Goal: Information Seeking & Learning: Learn about a topic

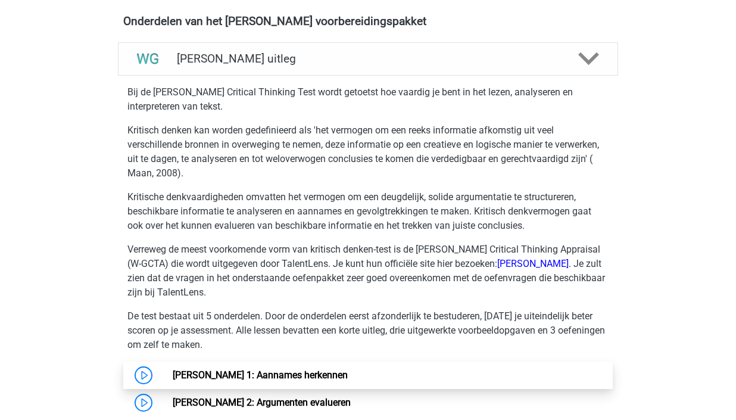
scroll to position [697, 0]
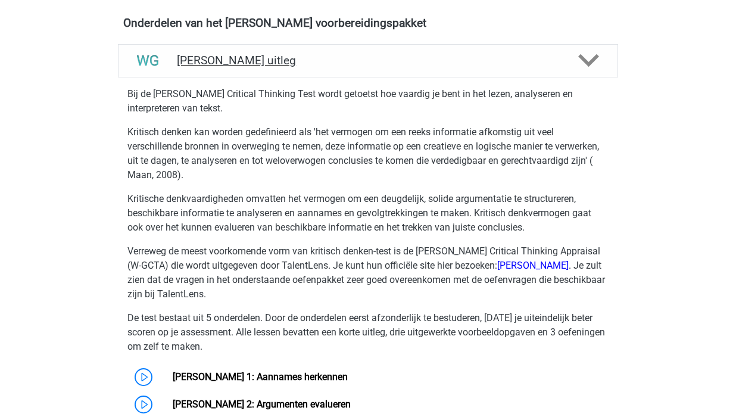
click at [351, 398] on link "Watson Glaser 2: Argumenten evalueren" at bounding box center [262, 403] width 178 height 11
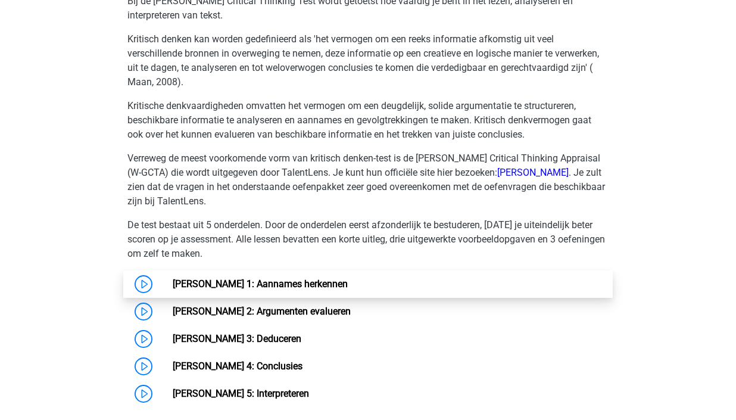
click at [173, 283] on link "[PERSON_NAME] 1: Aannames herkennen" at bounding box center [260, 283] width 175 height 11
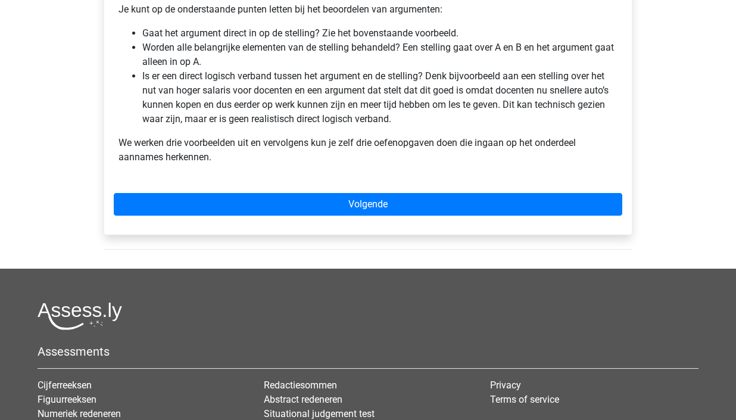
scroll to position [104, 0]
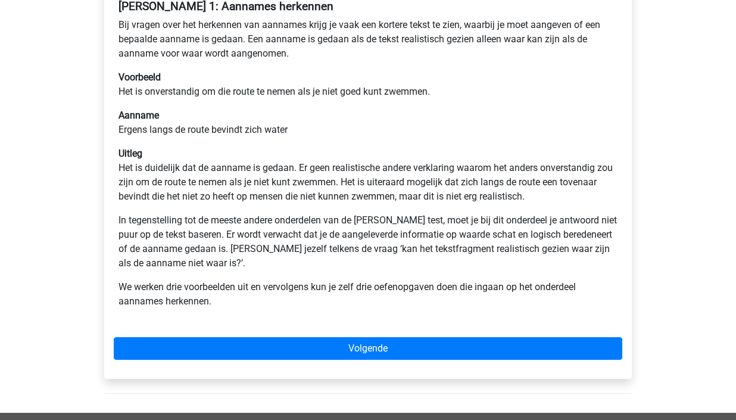
scroll to position [223, 0]
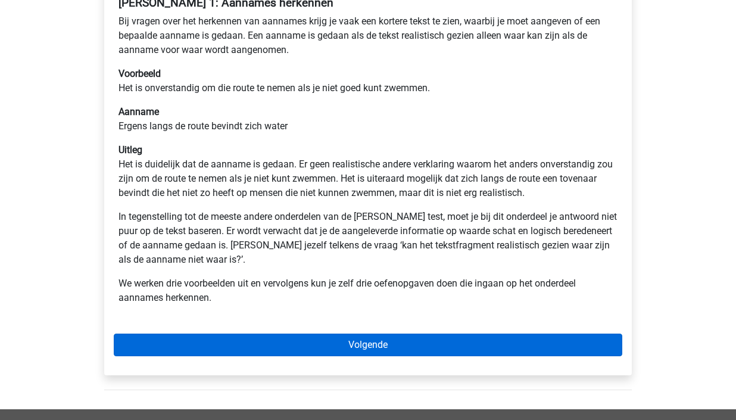
click at [395, 341] on link "Volgende" at bounding box center [368, 344] width 508 height 23
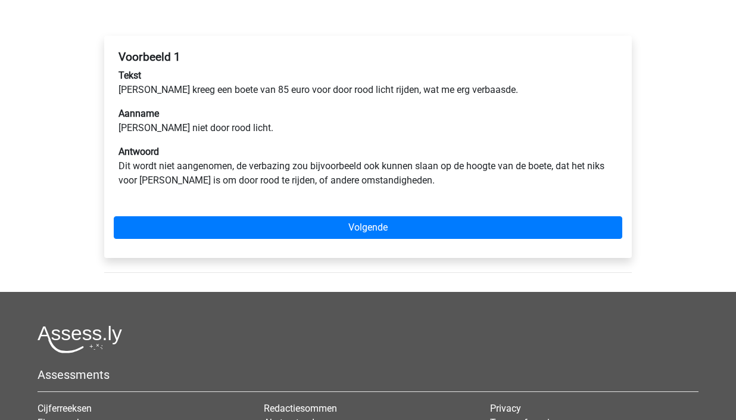
scroll to position [171, 0]
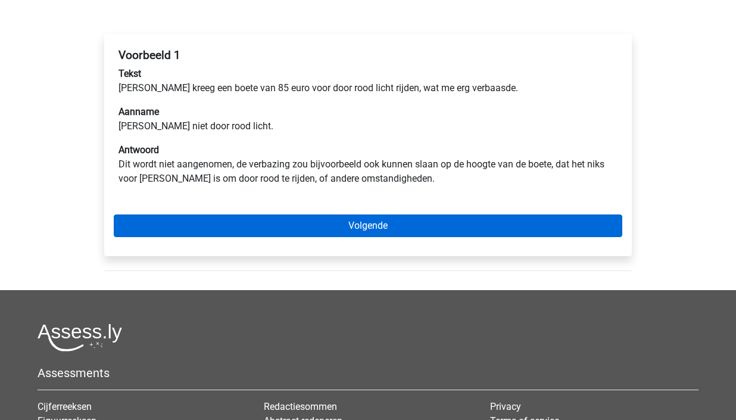
click at [296, 223] on link "Volgende" at bounding box center [368, 225] width 508 height 23
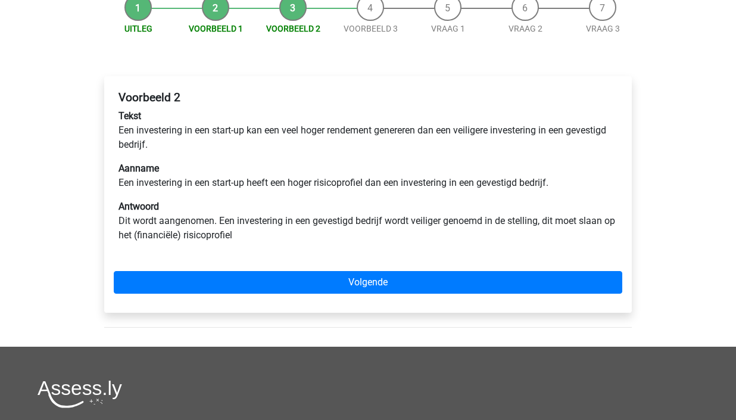
scroll to position [129, 0]
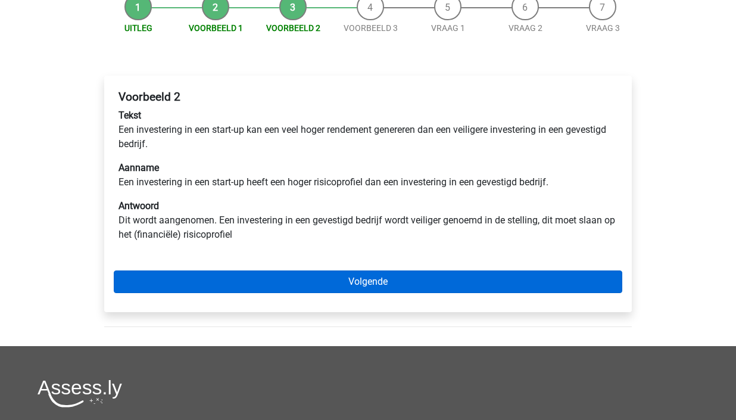
click at [387, 280] on link "Volgende" at bounding box center [368, 281] width 508 height 23
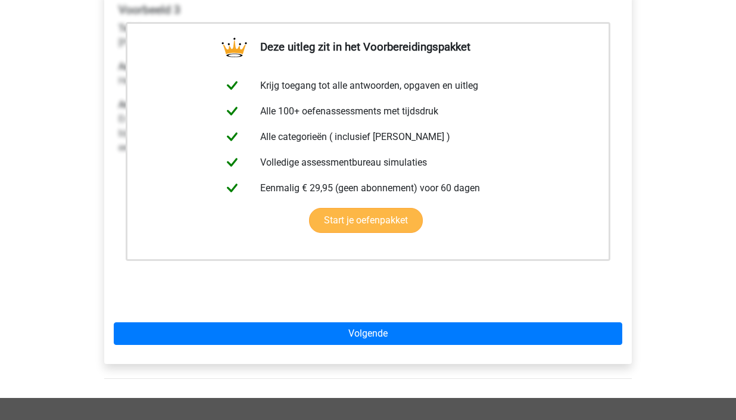
scroll to position [223, 0]
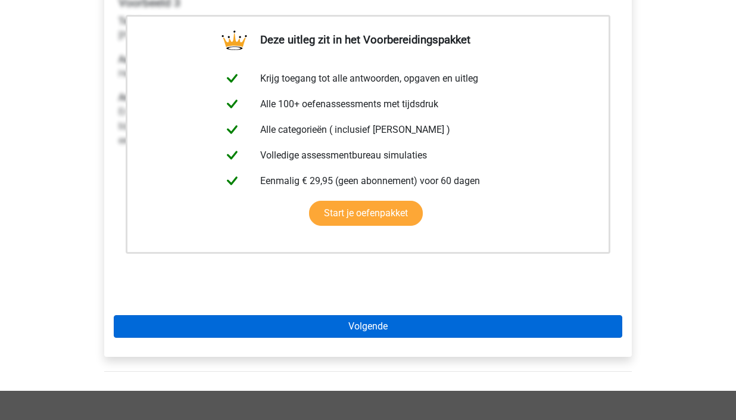
click at [367, 318] on link "Volgende" at bounding box center [368, 326] width 508 height 23
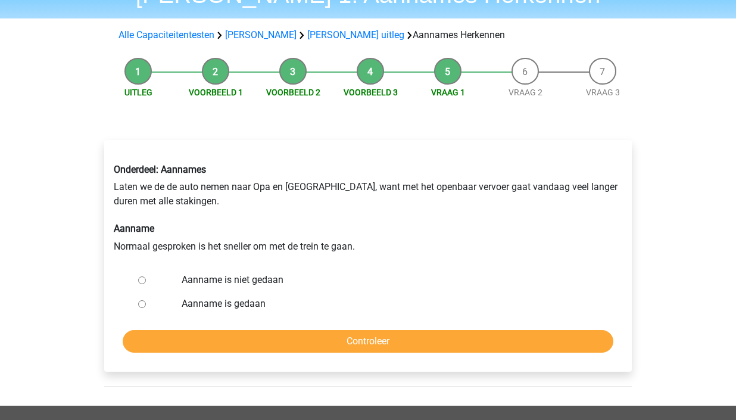
scroll to position [95, 0]
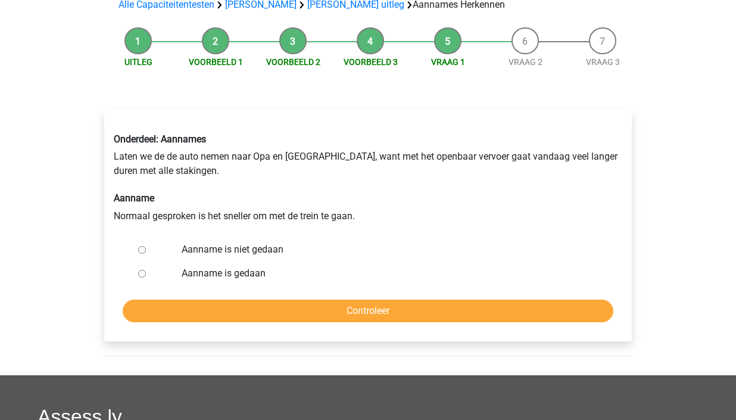
click at [140, 251] on input "Aanname is niet gedaan" at bounding box center [142, 250] width 8 height 8
radio input "true"
click at [369, 316] on input "Controleer" at bounding box center [368, 310] width 491 height 23
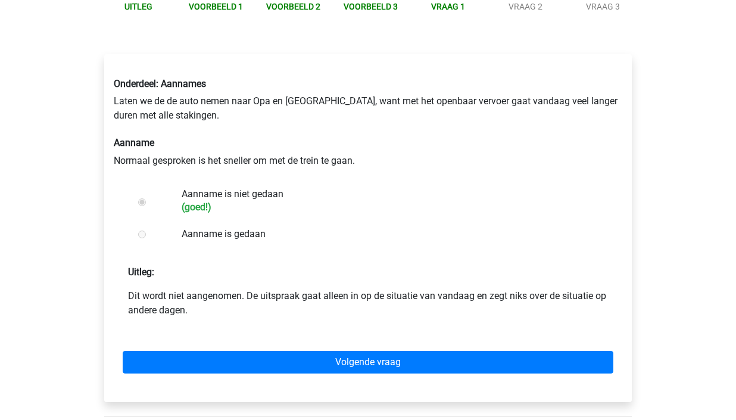
scroll to position [154, 0]
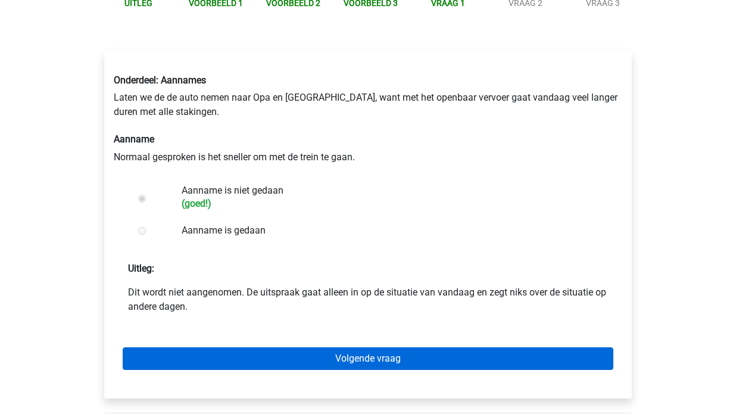
click at [371, 349] on link "Volgende vraag" at bounding box center [368, 358] width 491 height 23
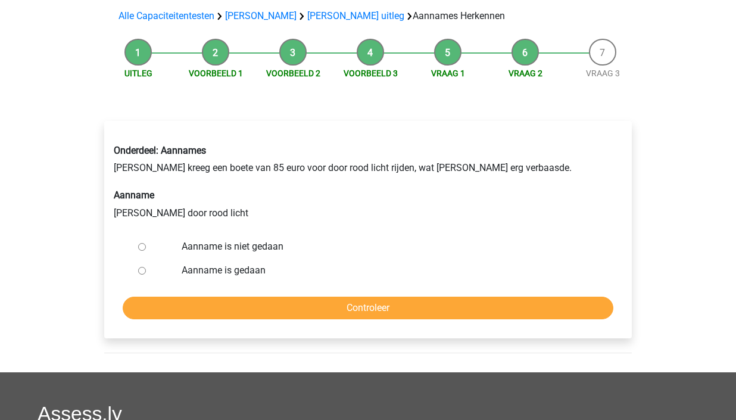
scroll to position [88, 0]
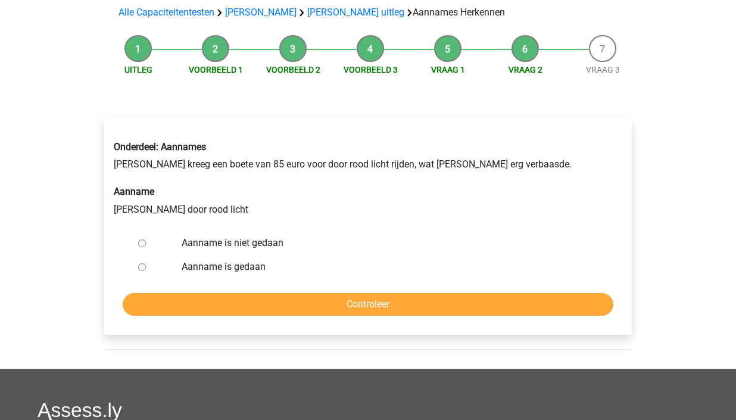
click at [140, 245] on input "Aanname is niet gedaan" at bounding box center [142, 243] width 8 height 8
radio input "true"
click at [370, 307] on input "Controleer" at bounding box center [368, 304] width 491 height 23
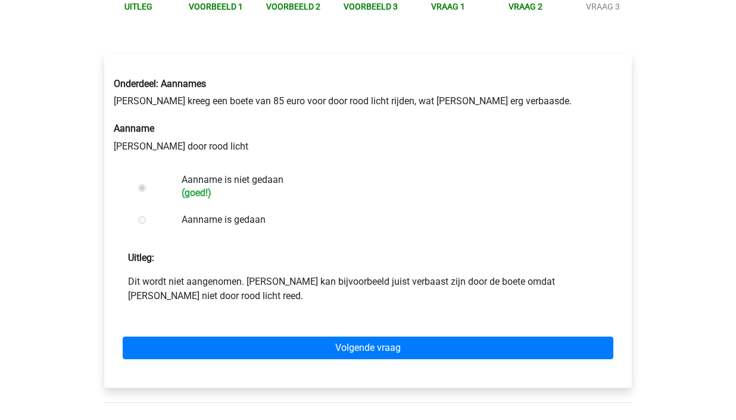
scroll to position [170, 0]
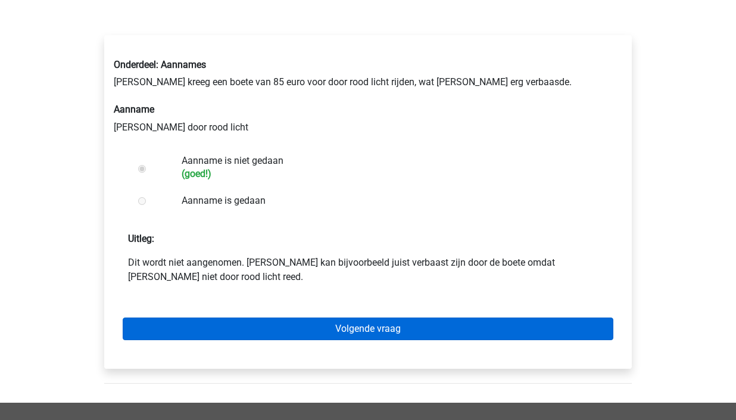
click at [370, 318] on link "Volgende vraag" at bounding box center [368, 328] width 491 height 23
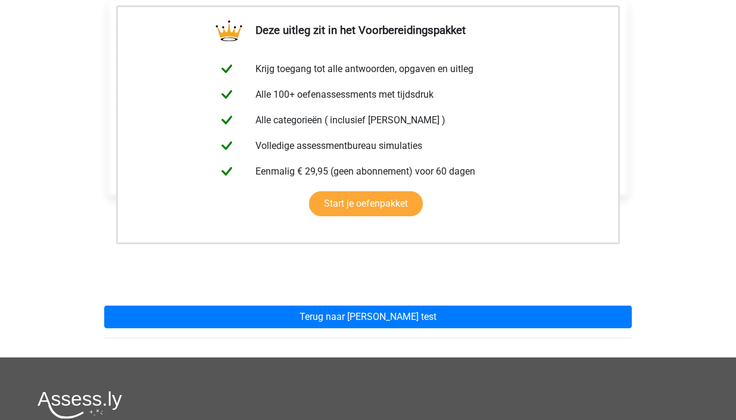
scroll to position [372, 0]
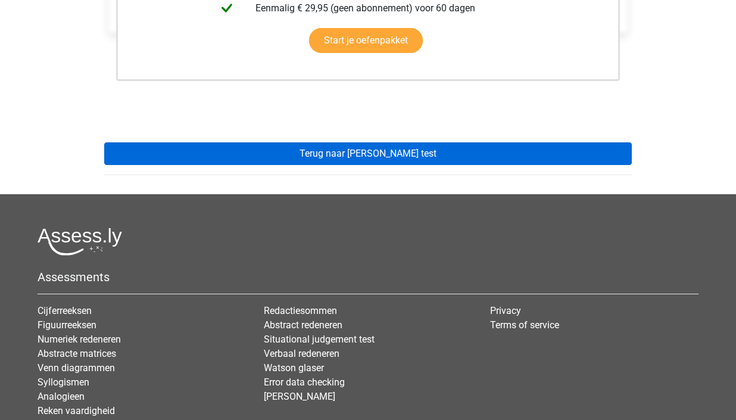
click at [441, 161] on link "Terug naar [PERSON_NAME] test" at bounding box center [367, 153] width 527 height 23
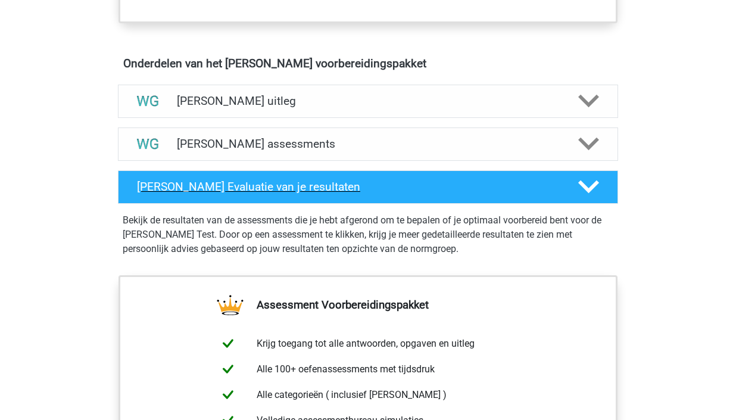
scroll to position [671, 0]
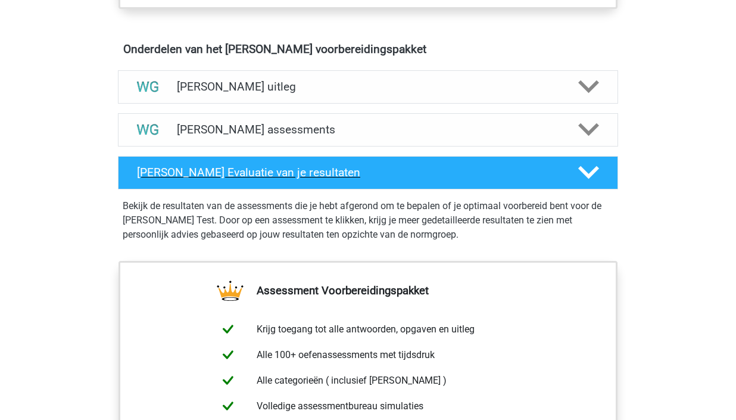
click at [460, 177] on h4 "Watson Glaser Evaluatie van je resultaten" at bounding box center [348, 172] width 422 height 14
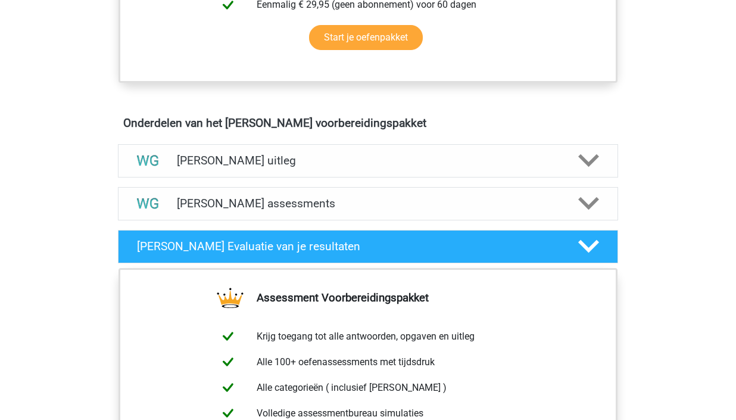
scroll to position [576, 0]
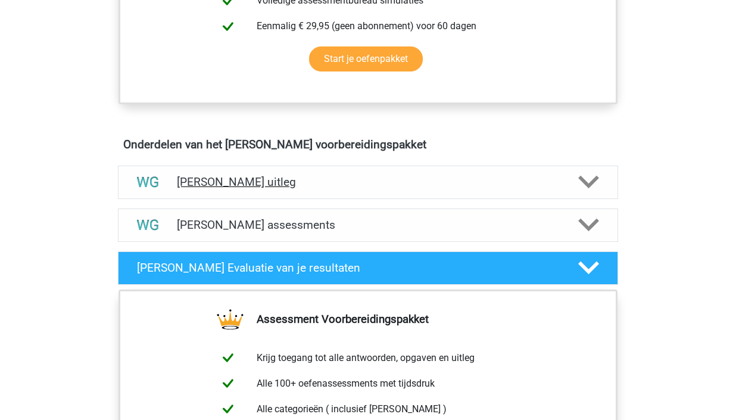
click at [418, 183] on h4 "[PERSON_NAME] uitleg" at bounding box center [368, 182] width 382 height 14
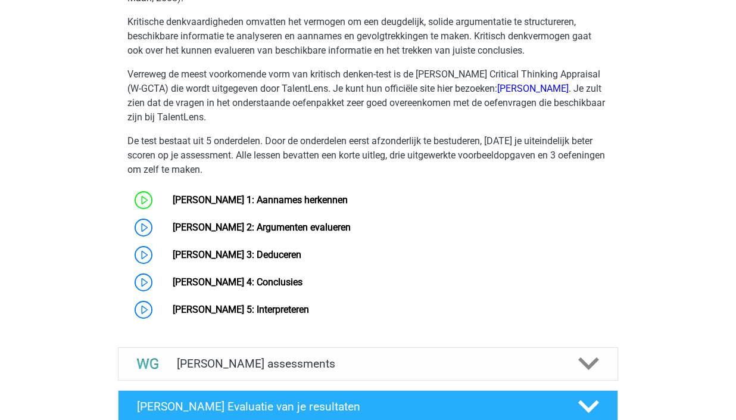
scroll to position [893, 0]
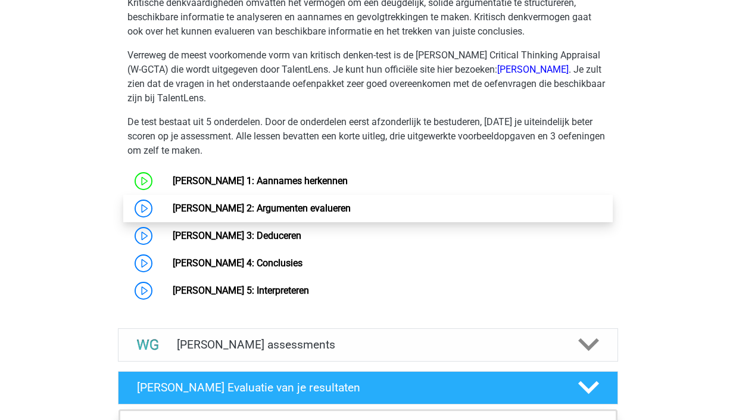
click at [247, 214] on link "[PERSON_NAME] 2: Argumenten evalueren" at bounding box center [262, 207] width 178 height 11
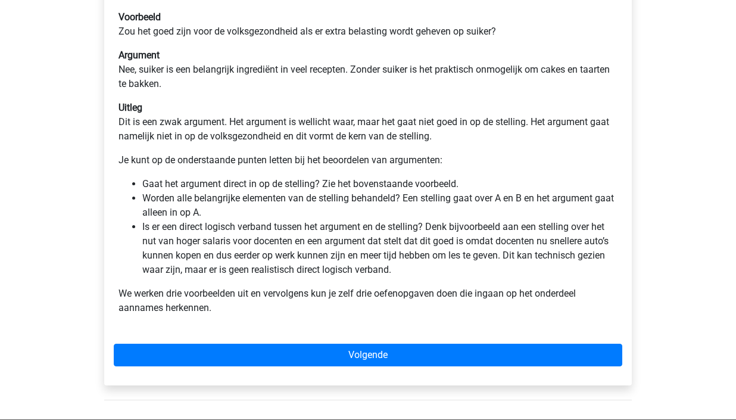
scroll to position [298, 0]
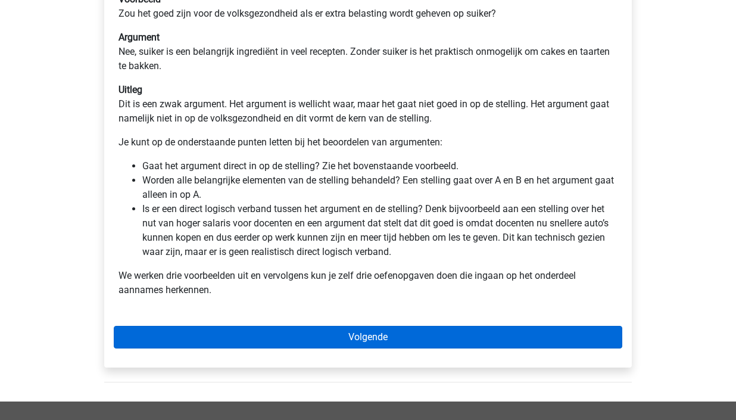
click at [356, 344] on link "Volgende" at bounding box center [368, 337] width 508 height 23
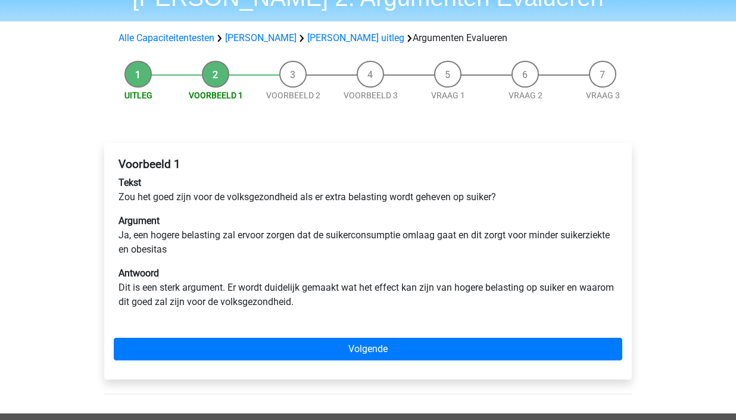
scroll to position [63, 0]
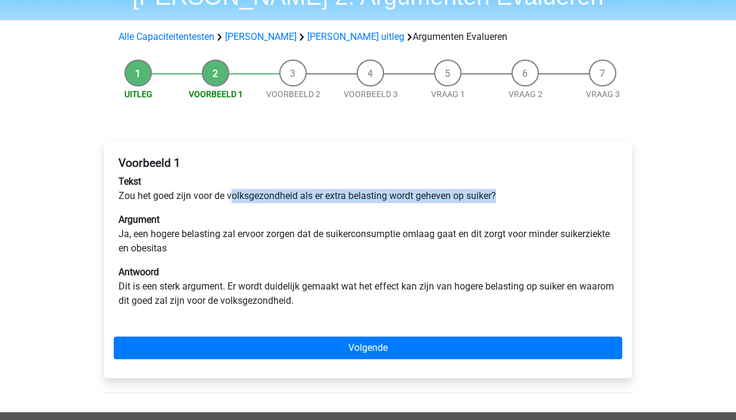
drag, startPoint x: 231, startPoint y: 195, endPoint x: 500, endPoint y: 188, distance: 269.2
click at [500, 188] on p "Tekst Zou het goed zijn voor de volksgezondheid als er extra belasting wordt ge…" at bounding box center [367, 188] width 499 height 29
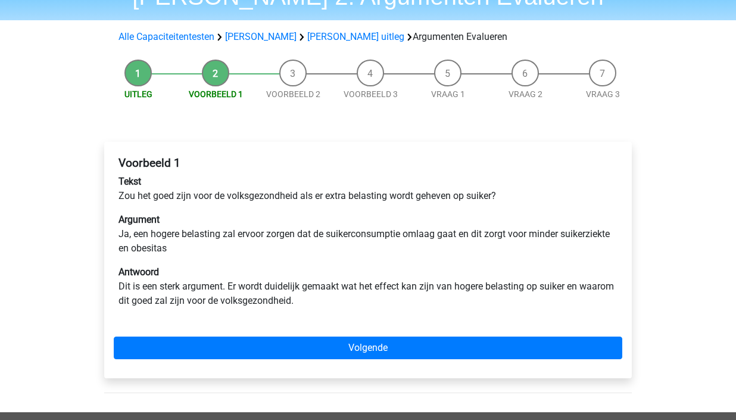
click at [486, 247] on p "Argument Ja, een hogere belasting zal ervoor zorgen dat de suikerconsumptie oml…" at bounding box center [367, 234] width 499 height 43
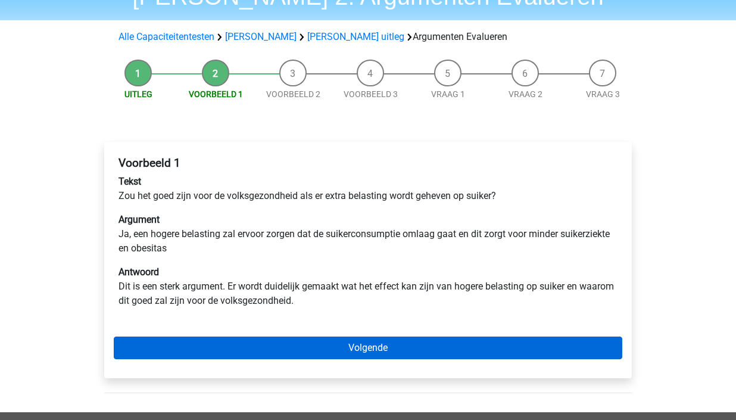
click at [341, 348] on link "Volgende" at bounding box center [368, 347] width 508 height 23
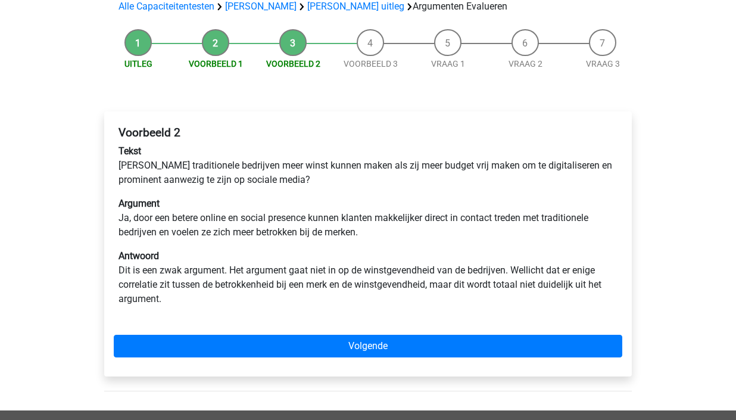
scroll to position [94, 0]
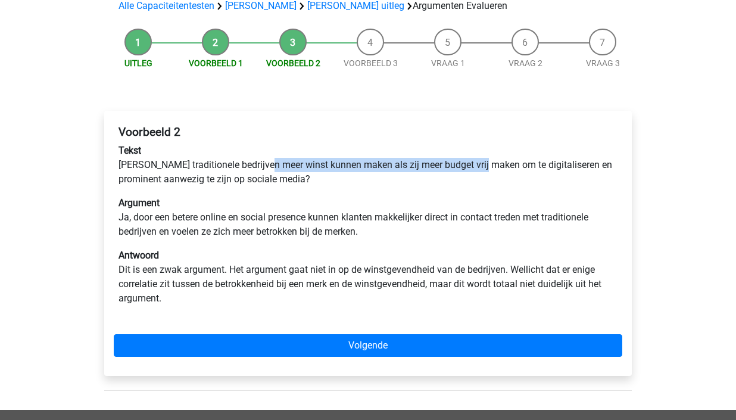
drag, startPoint x: 268, startPoint y: 165, endPoint x: 485, endPoint y: 160, distance: 216.8
click at [485, 160] on p "Tekst [PERSON_NAME] traditionele bedrijven meer winst kunnen maken als zij meer…" at bounding box center [367, 164] width 499 height 43
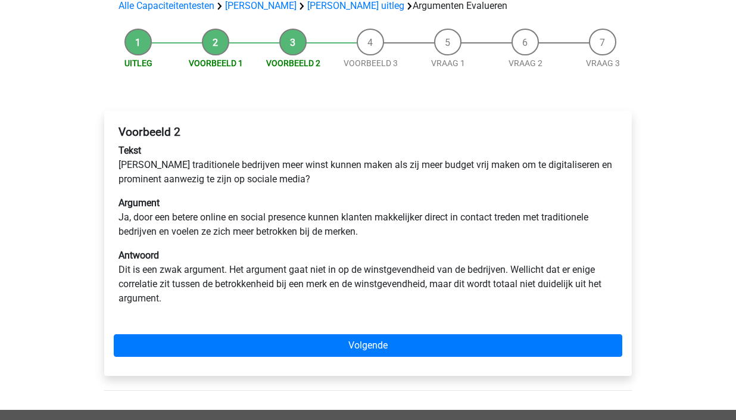
click at [514, 216] on p "Argument Ja, door een betere online en social presence kunnen klanten makkelijk…" at bounding box center [367, 217] width 499 height 43
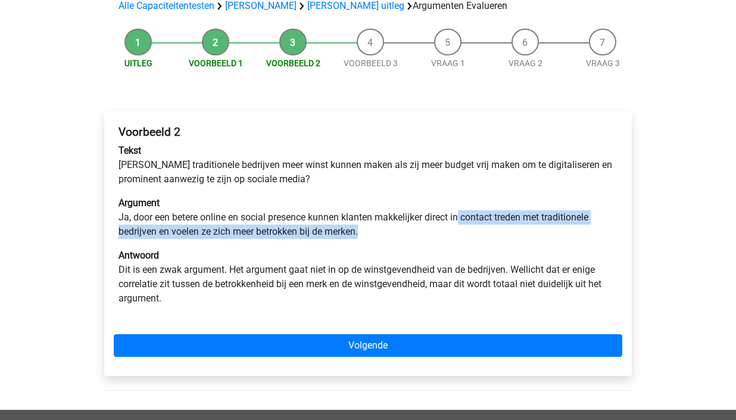
drag, startPoint x: 460, startPoint y: 217, endPoint x: 430, endPoint y: 229, distance: 31.5
click at [430, 229] on p "Argument Ja, door een betere online en social presence kunnen klanten makkelijk…" at bounding box center [367, 217] width 499 height 43
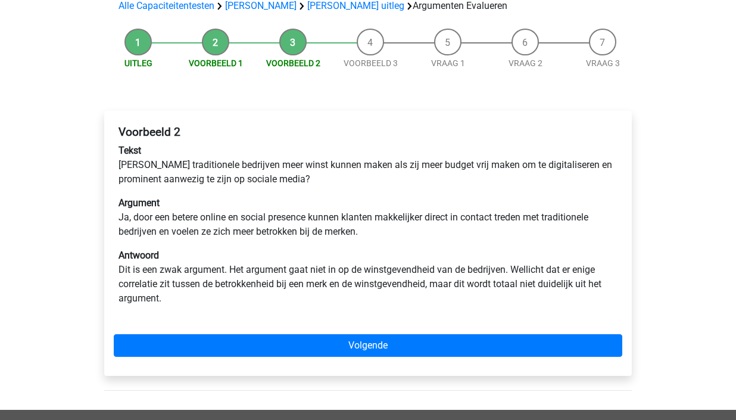
click at [418, 235] on p "Argument Ja, door een betere online en social presence kunnen klanten makkelijk…" at bounding box center [367, 217] width 499 height 43
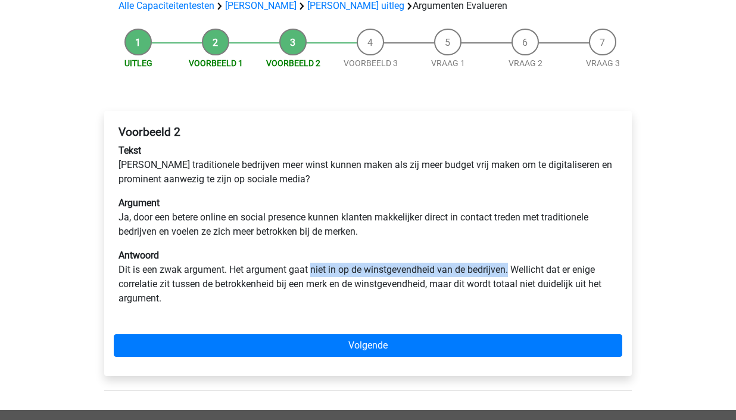
drag, startPoint x: 310, startPoint y: 275, endPoint x: 509, endPoint y: 264, distance: 199.1
click at [509, 264] on p "Antwoord Dit is een zwak argument. Het argument gaat niet in op de winstgevendh…" at bounding box center [367, 276] width 499 height 57
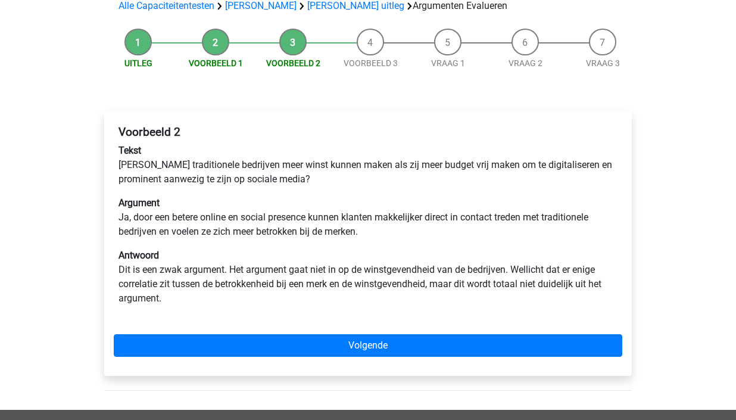
click at [488, 310] on div "Voorbeeld 2 Tekst Zouden traditionele bedrijven meer winst kunnen maken als zij…" at bounding box center [368, 219] width 508 height 199
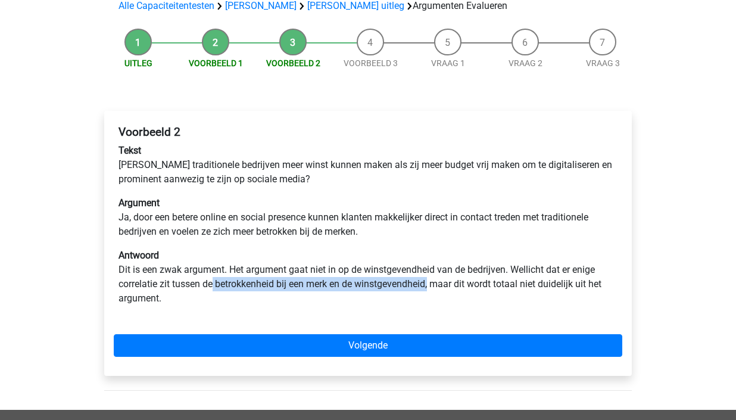
drag, startPoint x: 215, startPoint y: 282, endPoint x: 433, endPoint y: 277, distance: 217.9
click at [433, 277] on p "Antwoord Dit is een zwak argument. Het argument gaat niet in op de winstgevendh…" at bounding box center [367, 276] width 499 height 57
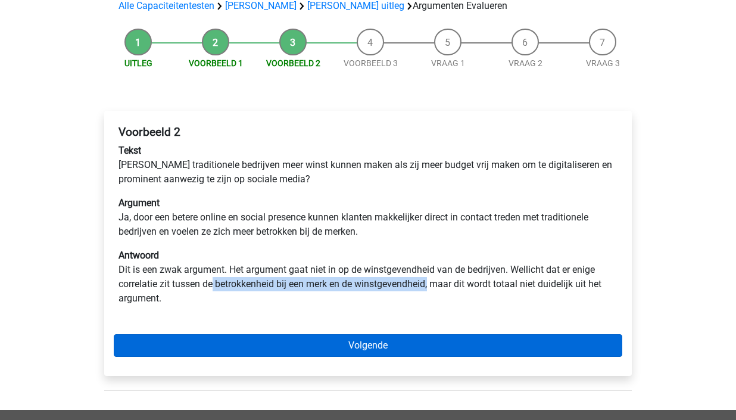
click at [437, 341] on link "Volgende" at bounding box center [368, 345] width 508 height 23
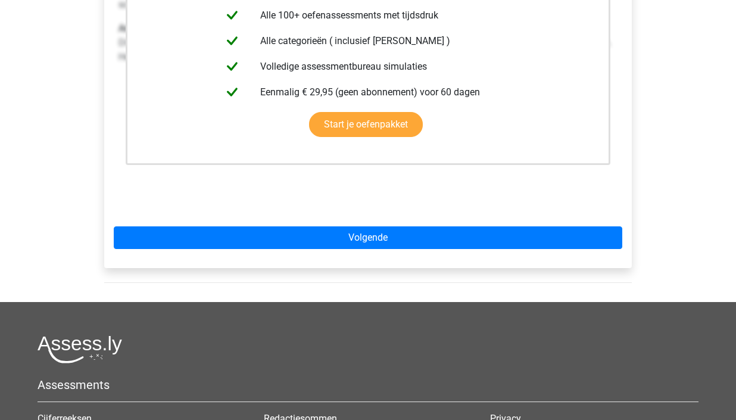
scroll to position [391, 0]
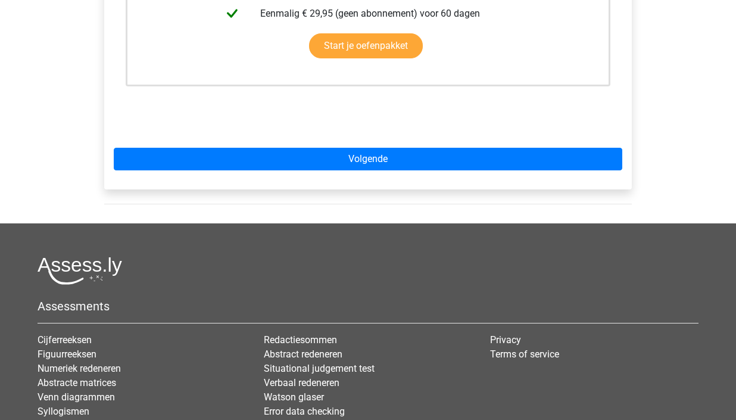
click at [467, 171] on div "Deze uitleg zit in het Voorbereidingspakket Krijg toegang tot alle antwoorden, …" at bounding box center [367, 1] width 527 height 375
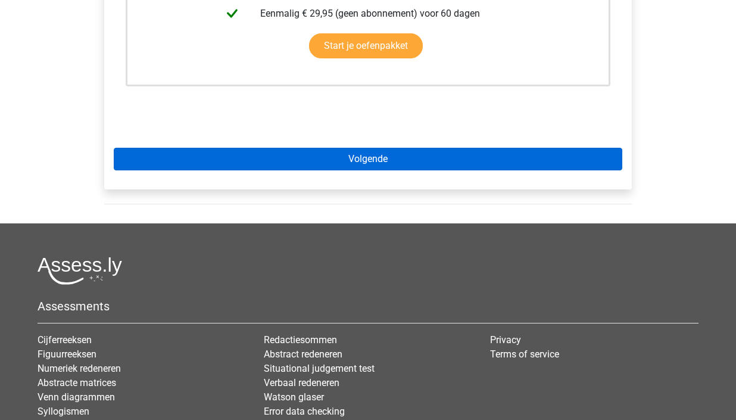
click at [459, 161] on link "Volgende" at bounding box center [368, 159] width 508 height 23
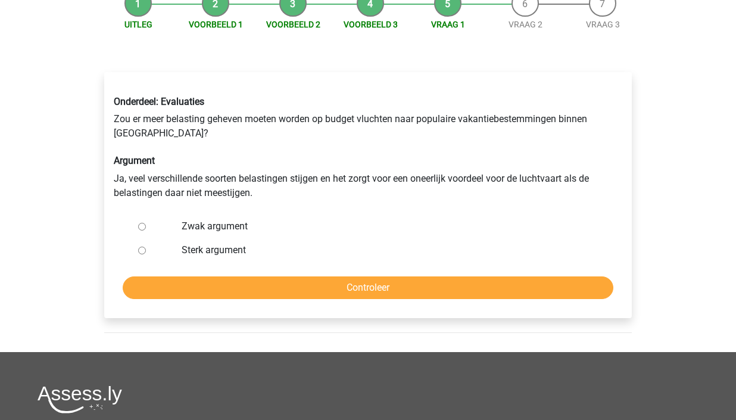
scroll to position [133, 0]
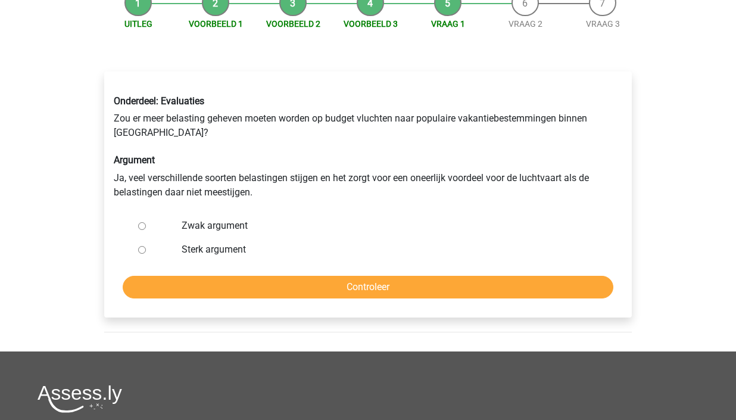
click at [201, 250] on label "Sterk argument" at bounding box center [388, 249] width 412 height 14
click at [146, 250] on input "Sterk argument" at bounding box center [142, 250] width 8 height 8
radio input "true"
click at [295, 285] on input "Controleer" at bounding box center [368, 287] width 491 height 23
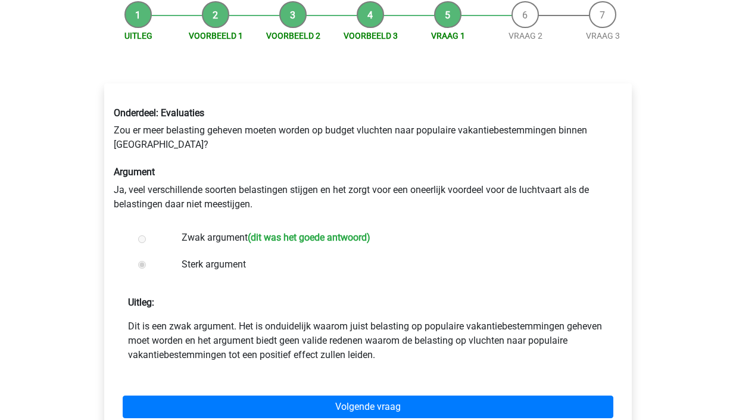
scroll to position [211, 0]
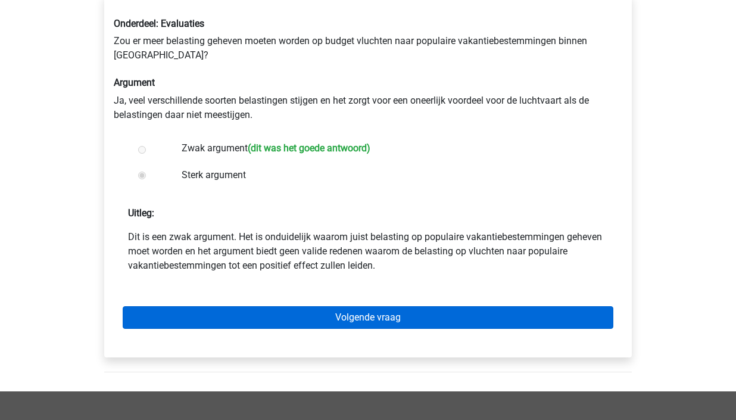
click at [360, 320] on link "Volgende vraag" at bounding box center [368, 317] width 491 height 23
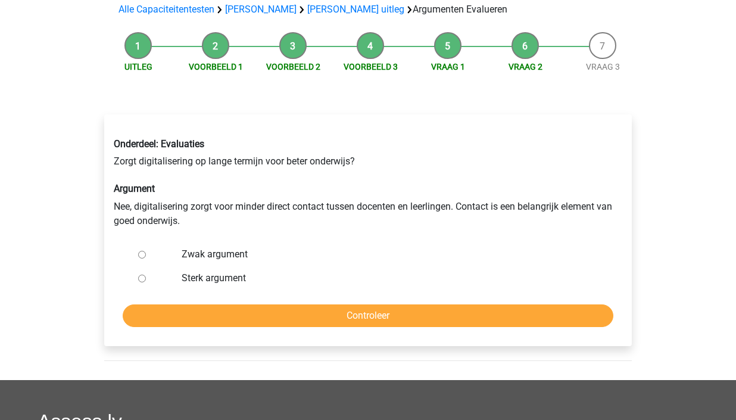
scroll to position [115, 0]
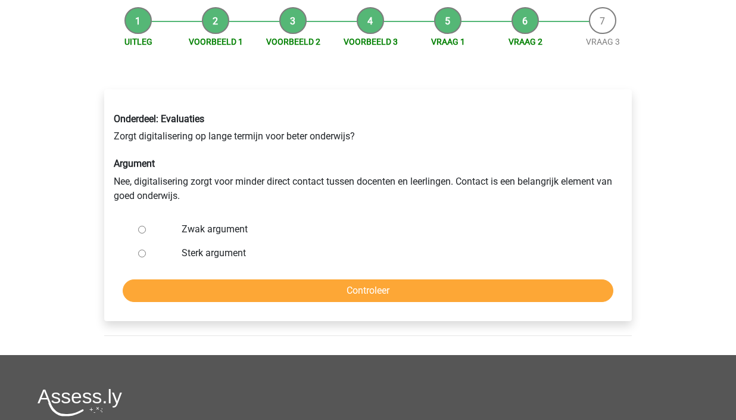
click at [200, 254] on label "Sterk argument" at bounding box center [388, 253] width 412 height 14
click at [146, 254] on input "Sterk argument" at bounding box center [142, 253] width 8 height 8
radio input "true"
click at [256, 292] on input "Controleer" at bounding box center [368, 290] width 491 height 23
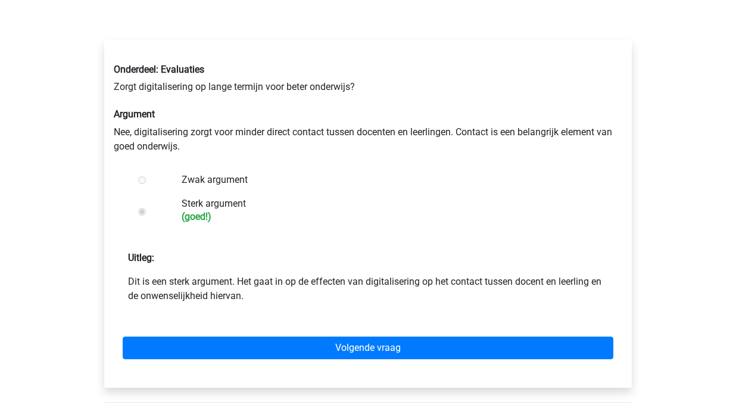
scroll to position [208, 0]
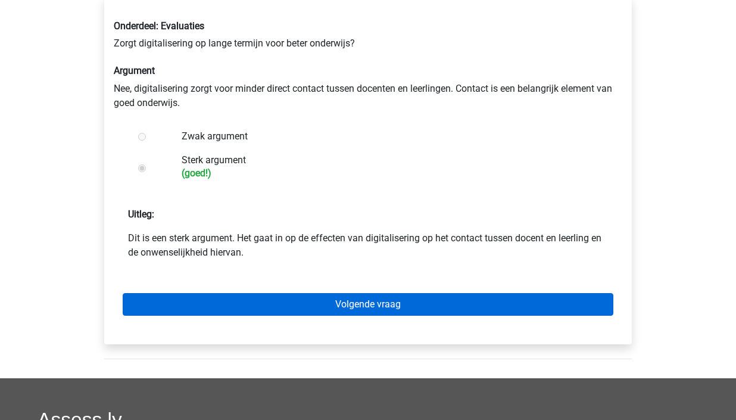
click at [304, 301] on link "Volgende vraag" at bounding box center [368, 304] width 491 height 23
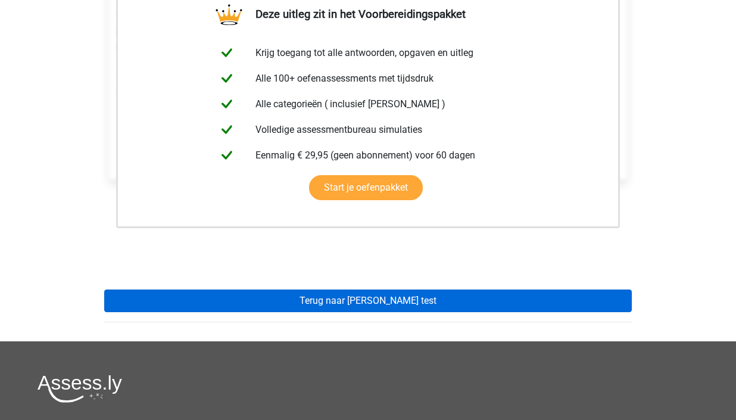
scroll to position [260, 0]
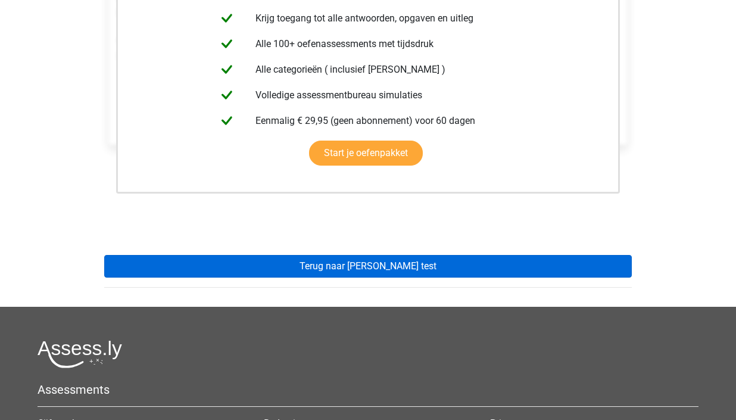
click at [377, 257] on link "Terug naar watson glaser test" at bounding box center [367, 266] width 527 height 23
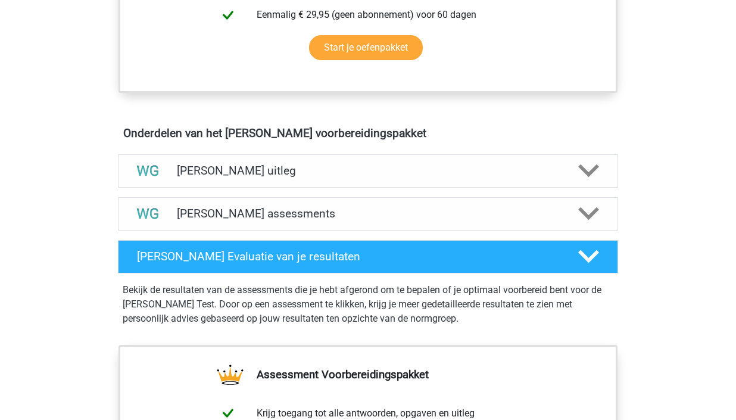
scroll to position [620, 0]
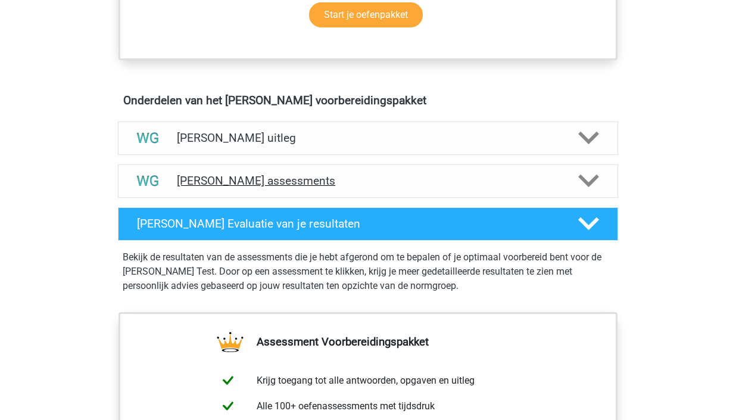
click at [326, 178] on h4 "Watson Glaser assessments" at bounding box center [368, 181] width 382 height 14
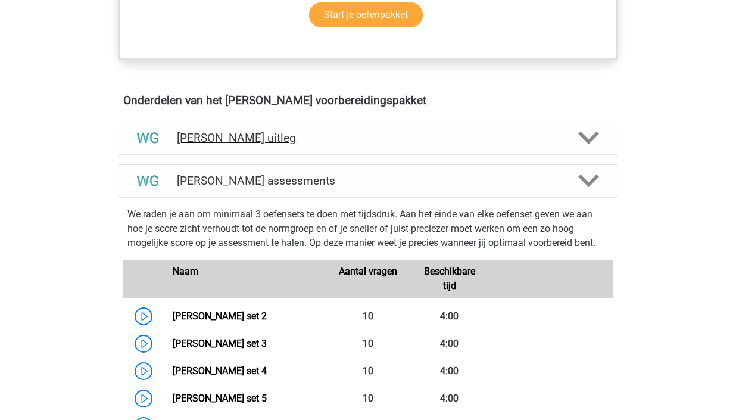
click at [323, 141] on h4 "[PERSON_NAME] uitleg" at bounding box center [368, 138] width 382 height 14
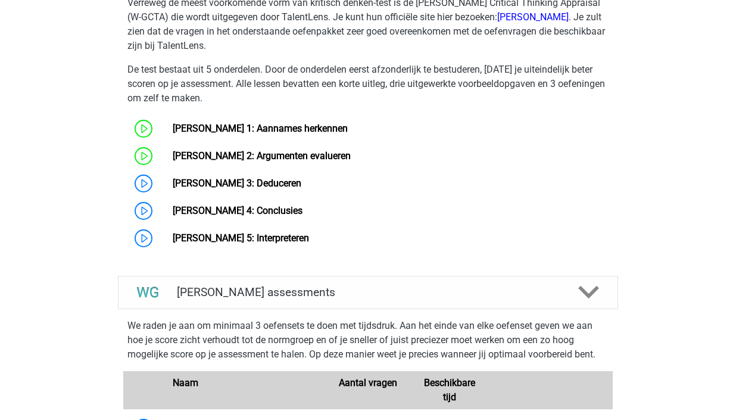
scroll to position [951, 0]
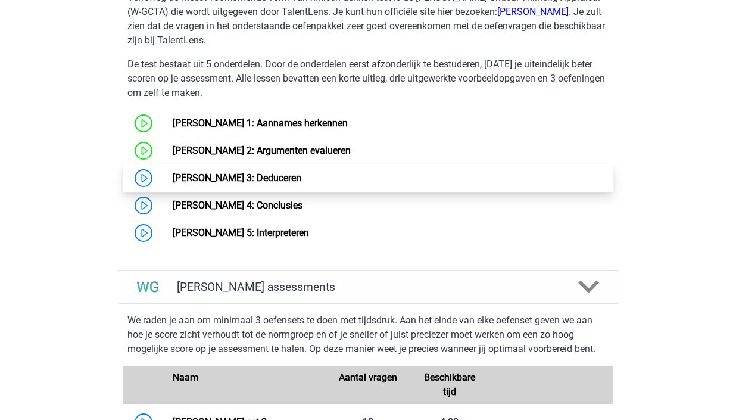
click at [256, 172] on link "Watson Glaser 3: Deduceren" at bounding box center [237, 177] width 129 height 11
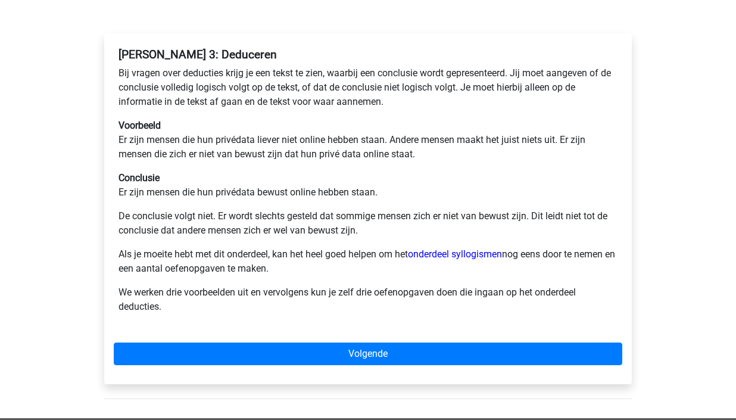
scroll to position [177, 0]
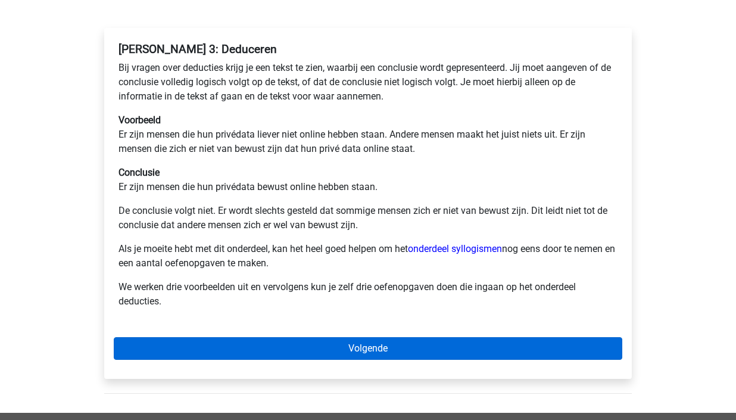
click at [433, 338] on link "Volgende" at bounding box center [368, 348] width 508 height 23
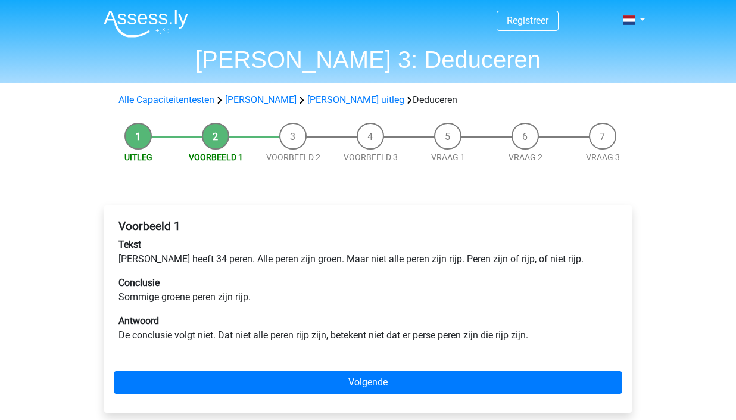
scroll to position [99, 0]
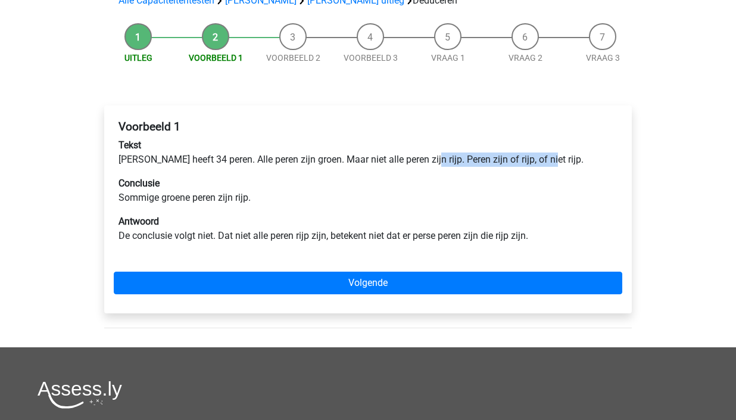
drag, startPoint x: 421, startPoint y: 163, endPoint x: 549, endPoint y: 156, distance: 128.2
click at [549, 156] on p "Tekst Peter heeft 34 peren. Alle peren zijn groen. Maar niet alle peren zijn ri…" at bounding box center [367, 152] width 499 height 29
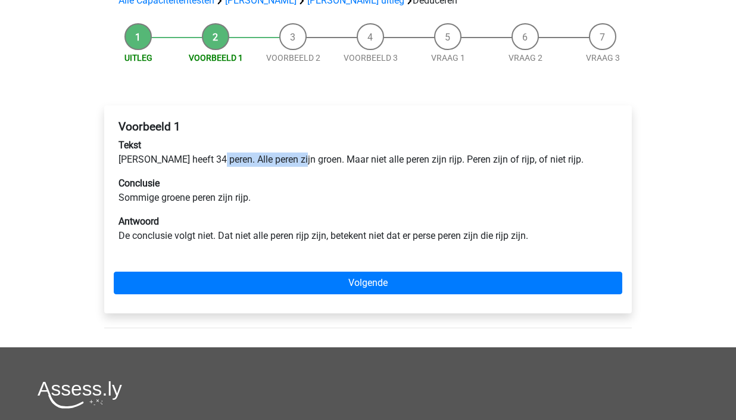
drag, startPoint x: 212, startPoint y: 158, endPoint x: 295, endPoint y: 156, distance: 83.4
click at [295, 156] on p "Tekst Peter heeft 34 peren. Alle peren zijn groen. Maar niet alle peren zijn ri…" at bounding box center [367, 152] width 499 height 29
click at [314, 169] on div "Voorbeeld 1 Tekst Peter heeft 34 peren. Alle peren zijn groen. Maar niet alle p…" at bounding box center [368, 186] width 508 height 142
drag, startPoint x: 330, startPoint y: 159, endPoint x: 418, endPoint y: 159, distance: 88.7
click at [418, 159] on p "Tekst Peter heeft 34 peren. Alle peren zijn groen. Maar niet alle peren zijn ri…" at bounding box center [367, 152] width 499 height 29
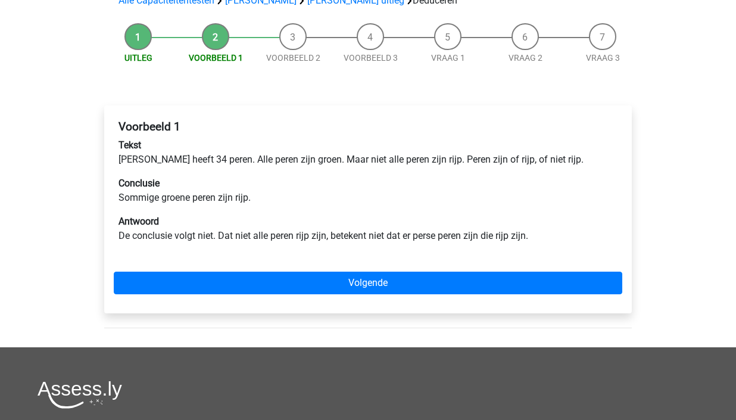
click at [414, 177] on p "Conclusie Sommige groene peren zijn rijp." at bounding box center [367, 190] width 499 height 29
drag, startPoint x: 283, startPoint y: 204, endPoint x: 337, endPoint y: 204, distance: 54.2
click at [337, 204] on p "Conclusie Sommige groene peren zijn rijp." at bounding box center [367, 190] width 499 height 29
drag, startPoint x: 466, startPoint y: 237, endPoint x: 558, endPoint y: 236, distance: 92.3
click at [558, 236] on p "Antwoord De conclusie volgt niet. Dat niet alle peren rijp zijn, betekent niet …" at bounding box center [367, 228] width 499 height 29
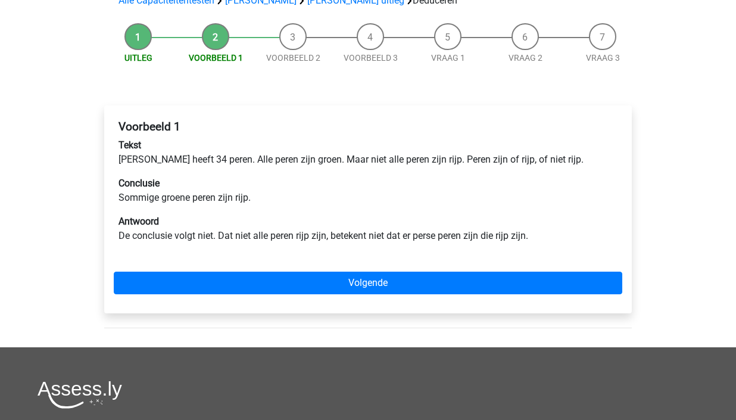
click at [574, 198] on p "Conclusie Sommige groene peren zijn rijp." at bounding box center [367, 190] width 499 height 29
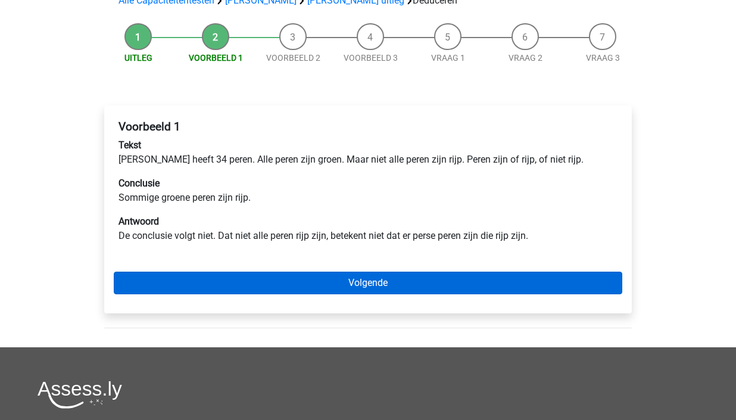
click at [394, 280] on link "Volgende" at bounding box center [368, 282] width 508 height 23
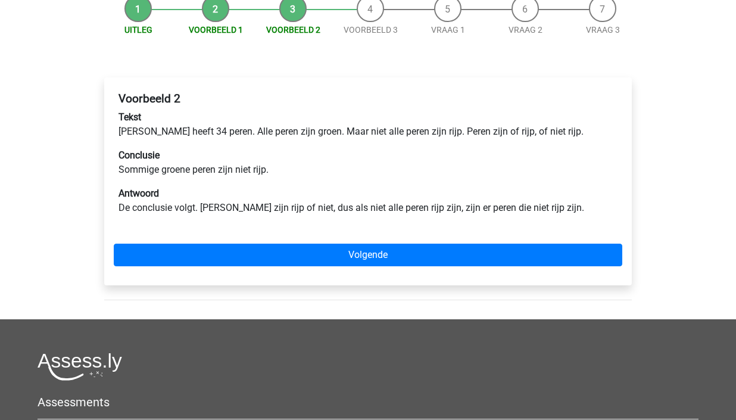
scroll to position [129, 0]
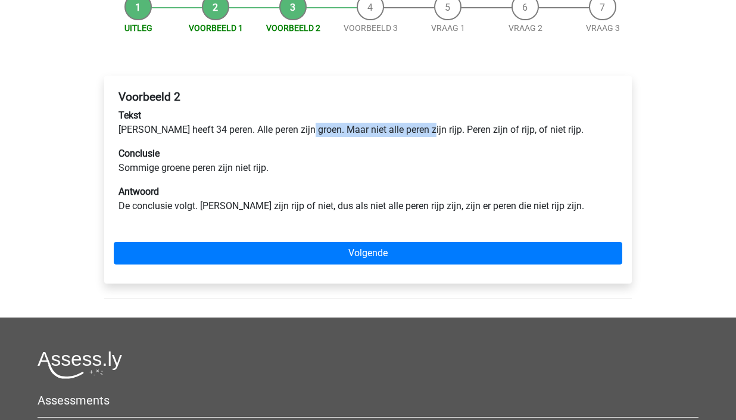
drag, startPoint x: 301, startPoint y: 129, endPoint x: 414, endPoint y: 130, distance: 113.1
click at [414, 130] on p "Tekst Peter heeft 34 peren. Alle peren zijn groen. Maar niet alle peren zijn ri…" at bounding box center [367, 122] width 499 height 29
click at [432, 146] on div "Voorbeeld 2 Tekst Peter heeft 34 peren. Alle peren zijn groen. Maar niet alle p…" at bounding box center [368, 156] width 508 height 142
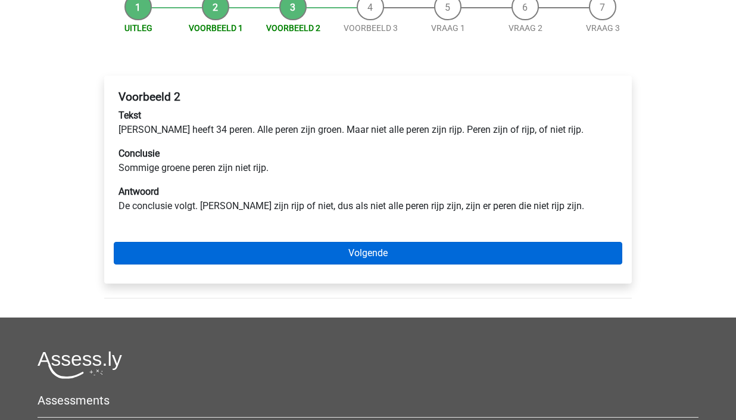
click at [348, 258] on link "Volgende" at bounding box center [368, 253] width 508 height 23
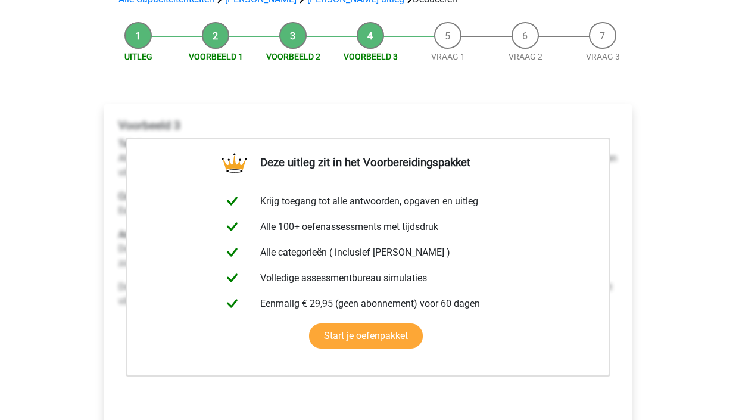
scroll to position [495, 0]
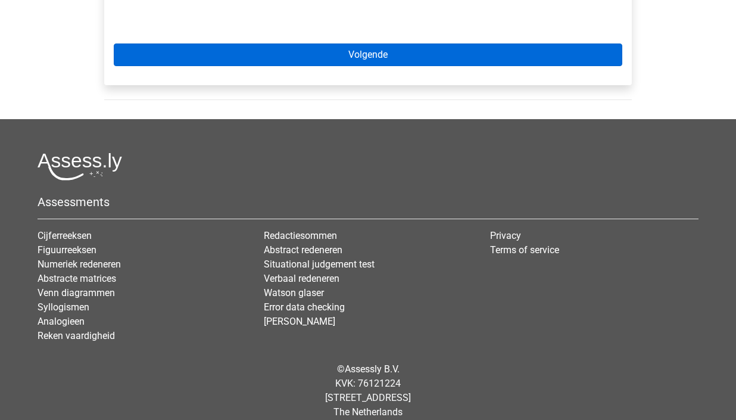
click at [458, 53] on link "Volgende" at bounding box center [368, 54] width 508 height 23
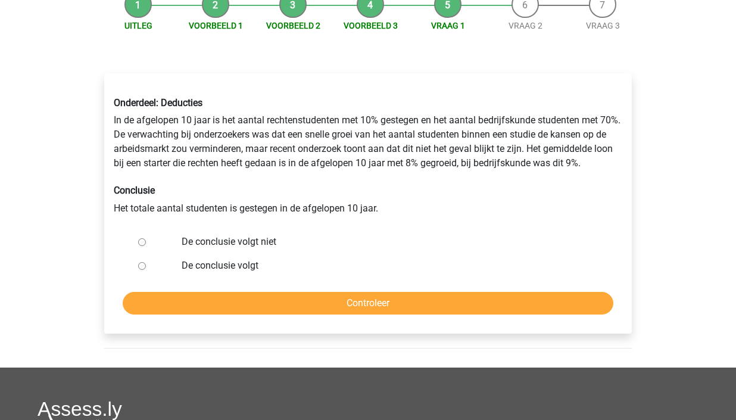
scroll to position [136, 0]
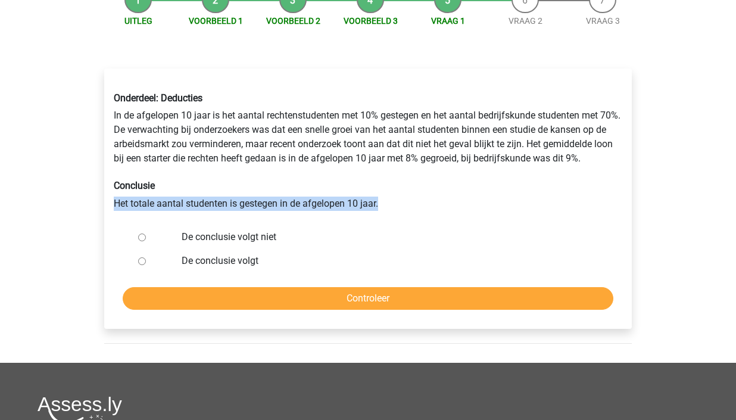
drag, startPoint x: 117, startPoint y: 204, endPoint x: 434, endPoint y: 199, distance: 317.3
click at [434, 199] on div "Onderdeel: Deducties In de afgelopen 10 jaar is het aantal rechtenstudenten met…" at bounding box center [368, 151] width 526 height 137
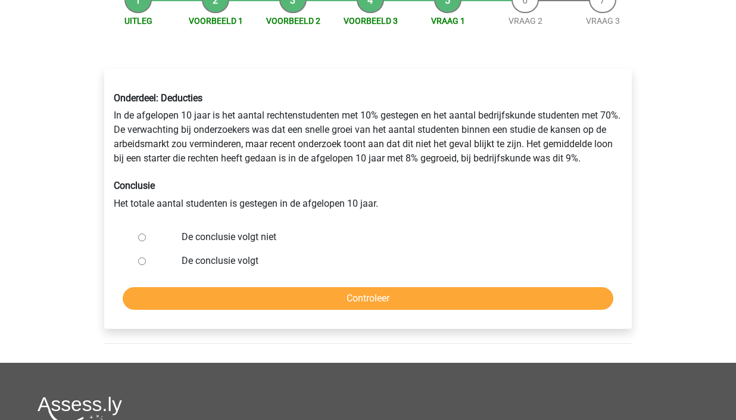
click at [141, 233] on input "De conclusie volgt niet" at bounding box center [142, 237] width 8 height 8
radio input "true"
click at [294, 298] on input "Controleer" at bounding box center [368, 298] width 491 height 23
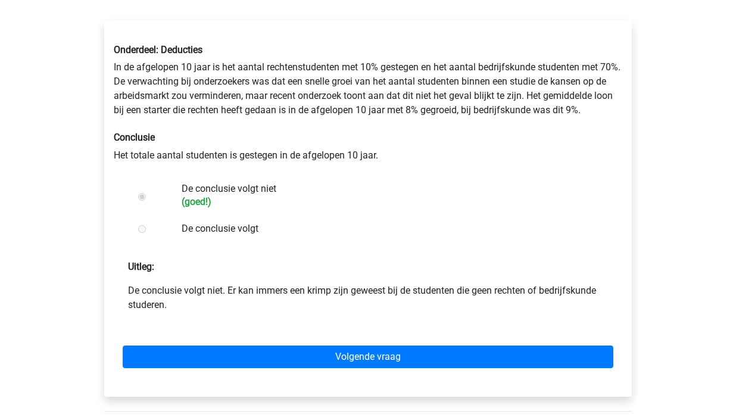
scroll to position [194, 0]
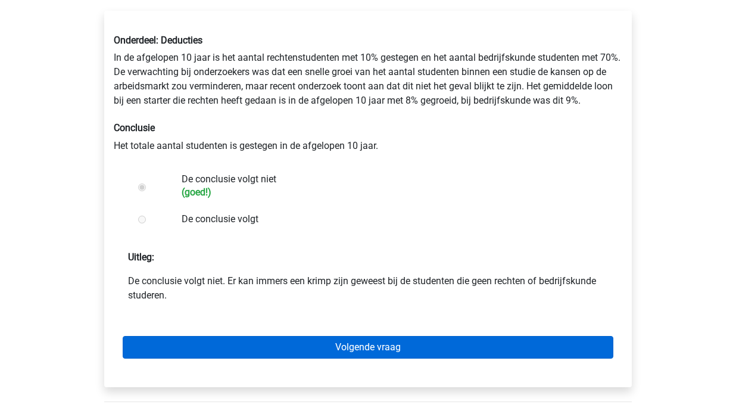
click at [420, 347] on link "Volgende vraag" at bounding box center [368, 347] width 491 height 23
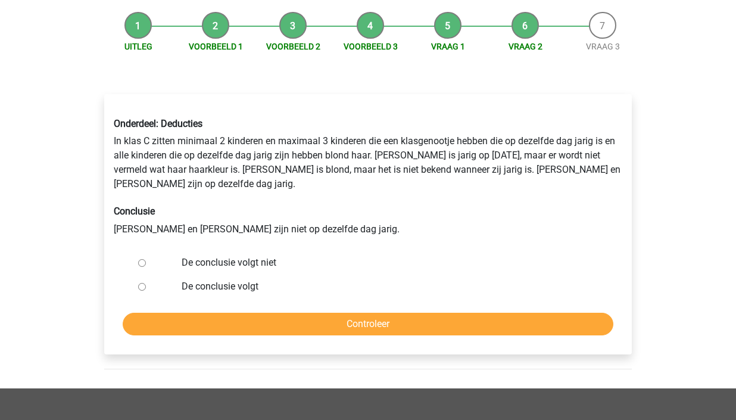
scroll to position [114, 0]
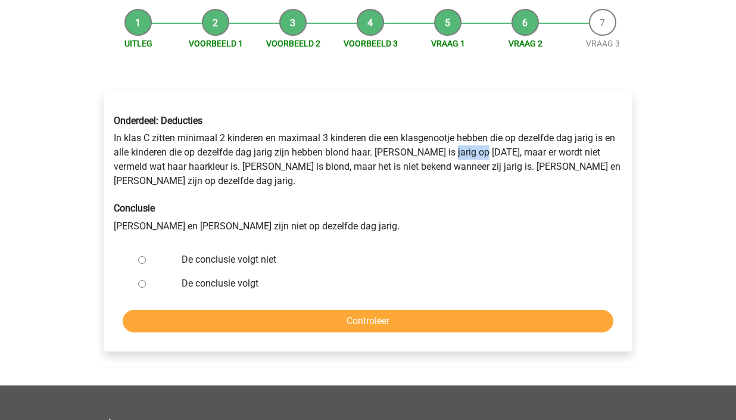
drag, startPoint x: 439, startPoint y: 152, endPoint x: 476, endPoint y: 145, distance: 37.6
click at [476, 145] on div "Onderdeel: Deducties In klas C zitten minimaal 2 kinderen en maximaal 3 kindere…" at bounding box center [368, 173] width 526 height 137
click at [439, 185] on div "Onderdeel: Deducties In klas C zitten minimaal 2 kinderen en maximaal 3 kindere…" at bounding box center [368, 173] width 526 height 137
drag, startPoint x: 271, startPoint y: 167, endPoint x: 448, endPoint y: 168, distance: 176.8
click at [448, 168] on div "Onderdeel: Deducties In klas C zitten minimaal 2 kinderen en maximaal 3 kindere…" at bounding box center [368, 173] width 526 height 137
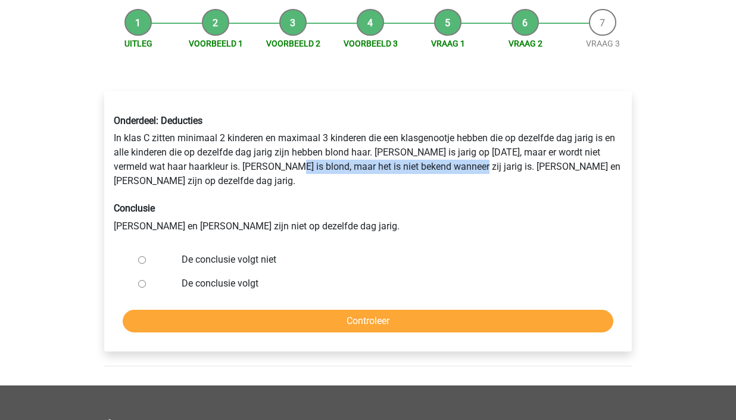
click at [448, 168] on div "Onderdeel: Deducties In klas C zitten minimaal 2 kinderen en maximaal 3 kindere…" at bounding box center [368, 173] width 526 height 137
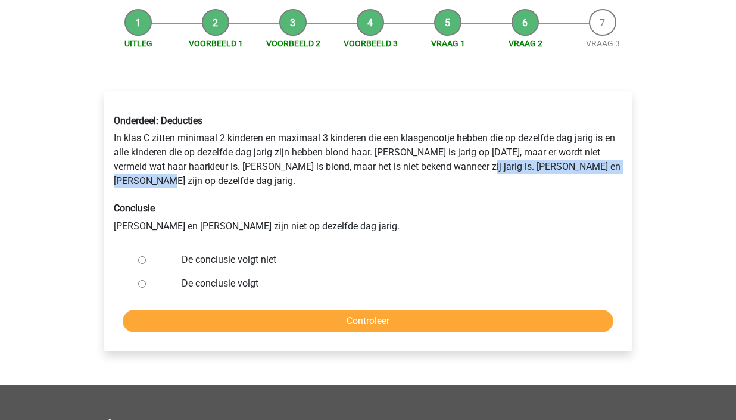
drag, startPoint x: 455, startPoint y: 164, endPoint x: 627, endPoint y: 165, distance: 172.0
click at [627, 165] on div "Onderdeel: Deducties In klas C zitten minimaal 2 kinderen en maximaal 3 kindere…" at bounding box center [368, 173] width 526 height 137
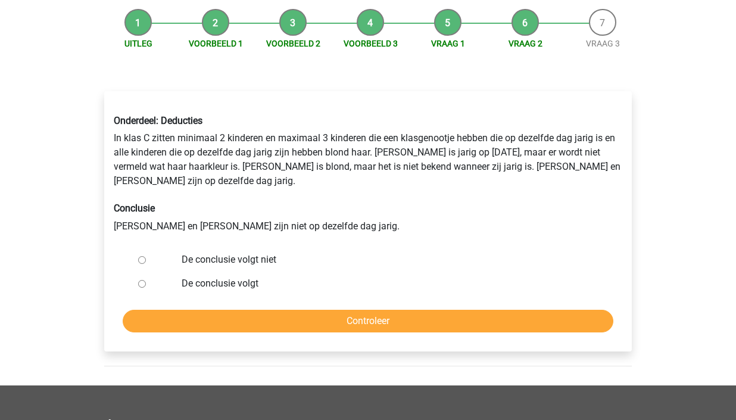
click at [443, 182] on div "Onderdeel: Deducties In klas C zitten minimaal 2 kinderen en maximaal 3 kindere…" at bounding box center [368, 173] width 526 height 137
click at [208, 252] on label "De conclusie volgt niet" at bounding box center [388, 259] width 412 height 14
click at [146, 256] on input "De conclusie volgt niet" at bounding box center [142, 260] width 8 height 8
radio input "true"
click at [318, 310] on input "Controleer" at bounding box center [368, 321] width 491 height 23
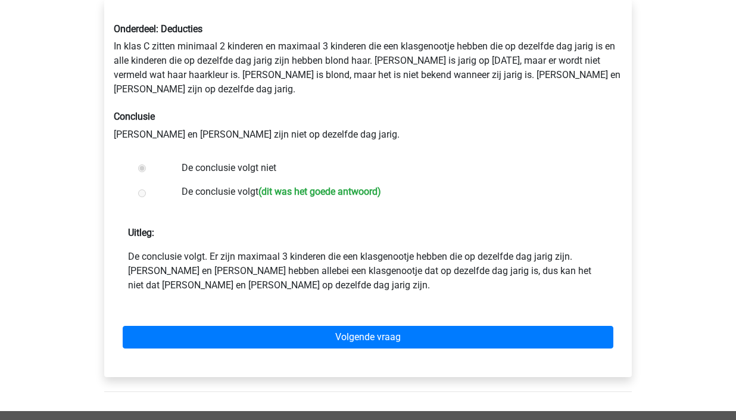
scroll to position [222, 0]
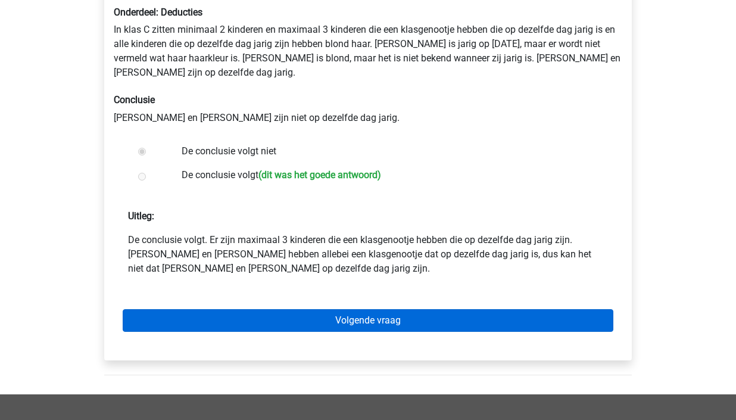
click at [407, 309] on link "Volgende vraag" at bounding box center [368, 320] width 491 height 23
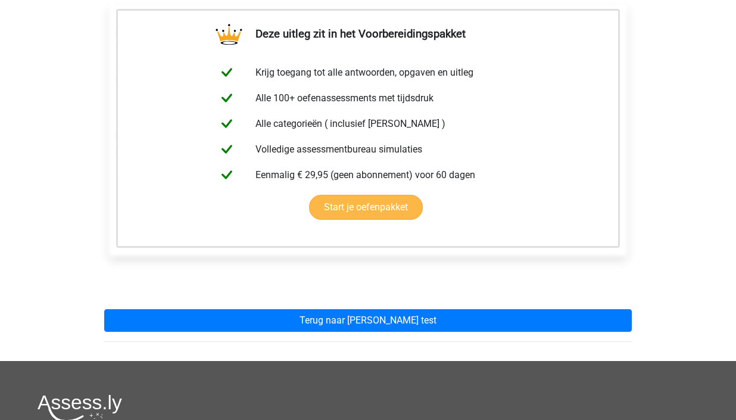
scroll to position [258, 0]
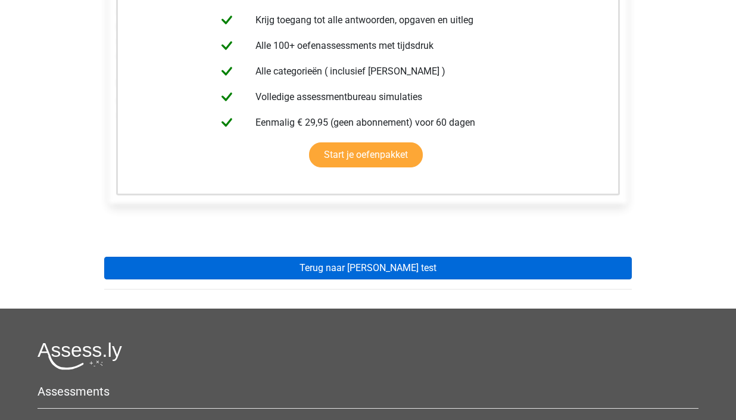
click at [388, 265] on link "Terug naar [PERSON_NAME] test" at bounding box center [367, 268] width 527 height 23
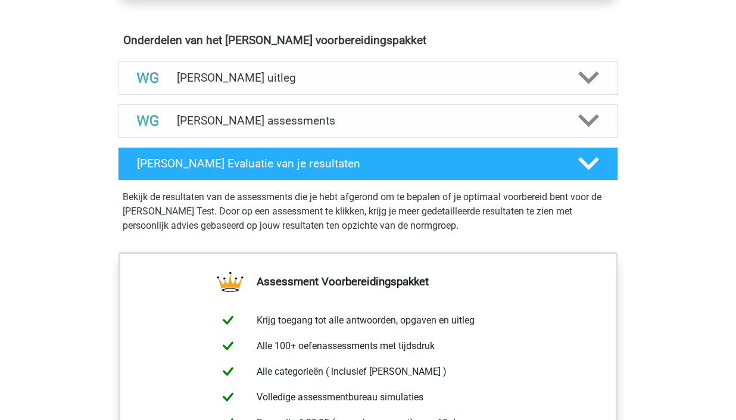
scroll to position [640, 0]
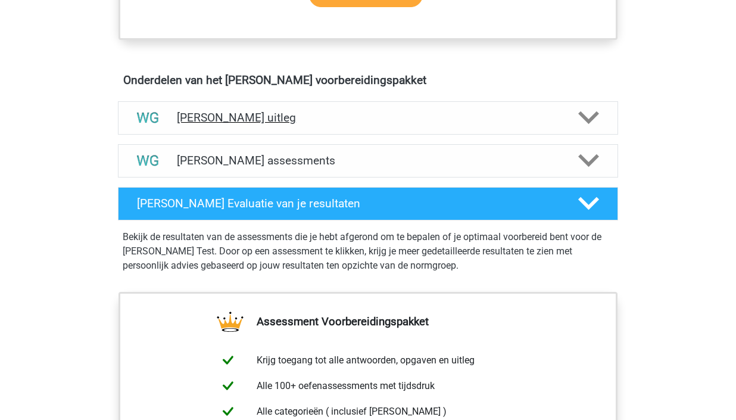
click at [337, 116] on h4 "[PERSON_NAME] uitleg" at bounding box center [368, 118] width 382 height 14
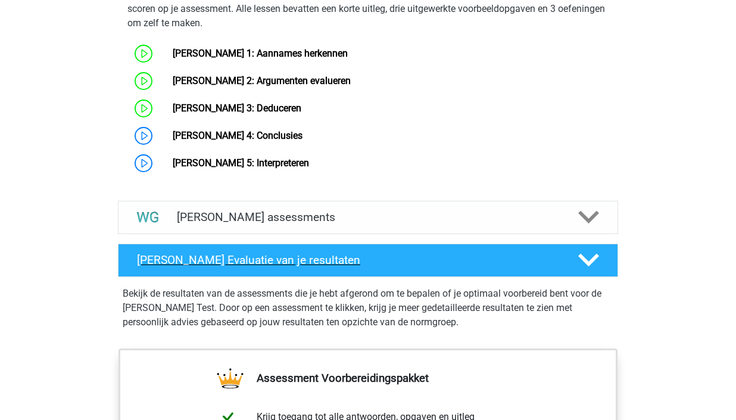
scroll to position [1021, 0]
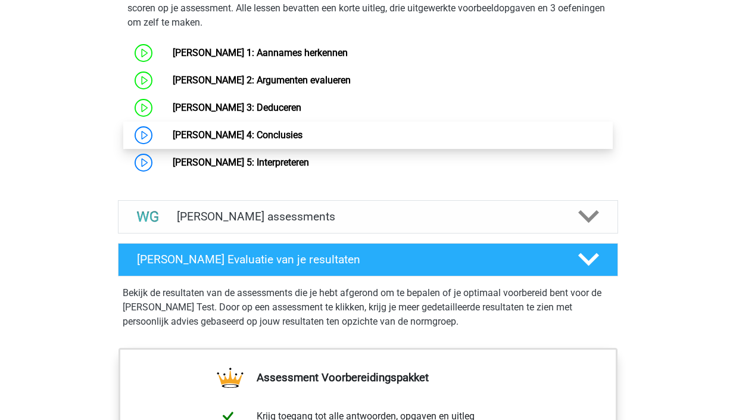
click at [265, 135] on link "[PERSON_NAME] 4: Conclusies" at bounding box center [238, 134] width 130 height 11
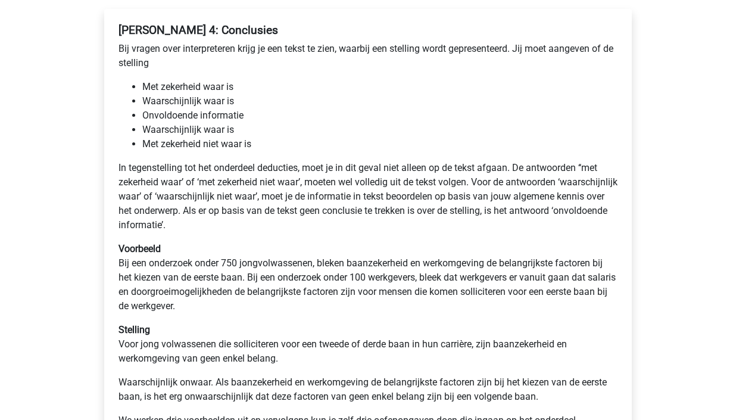
scroll to position [196, 0]
